Goal: Find specific page/section

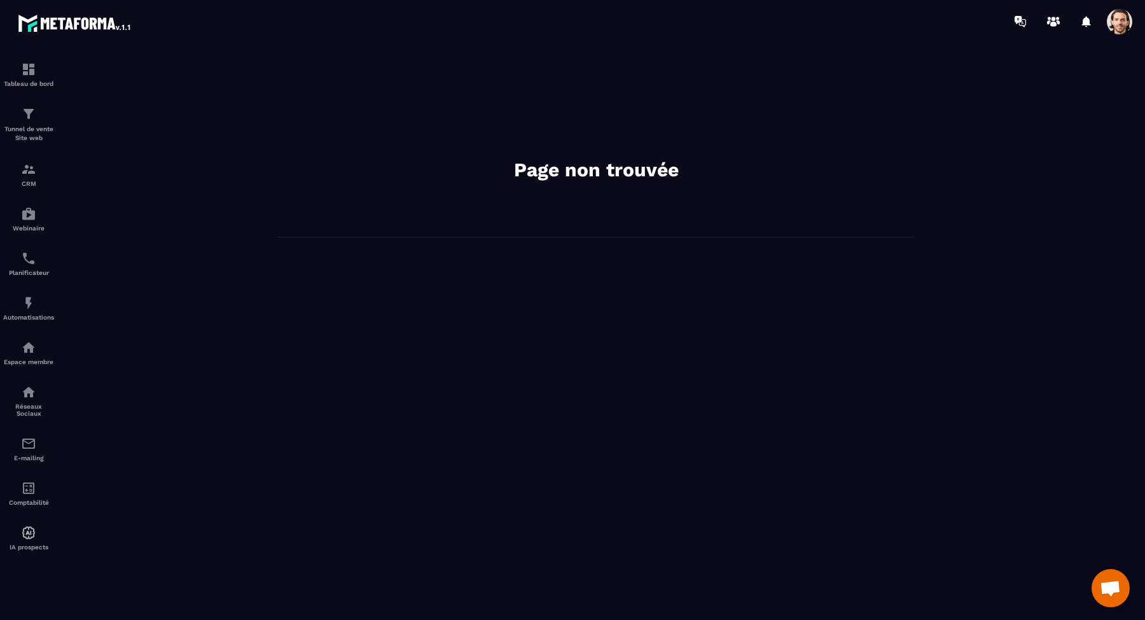
click at [1114, 22] on span at bounding box center [1119, 21] width 25 height 25
